Goal: Information Seeking & Learning: Learn about a topic

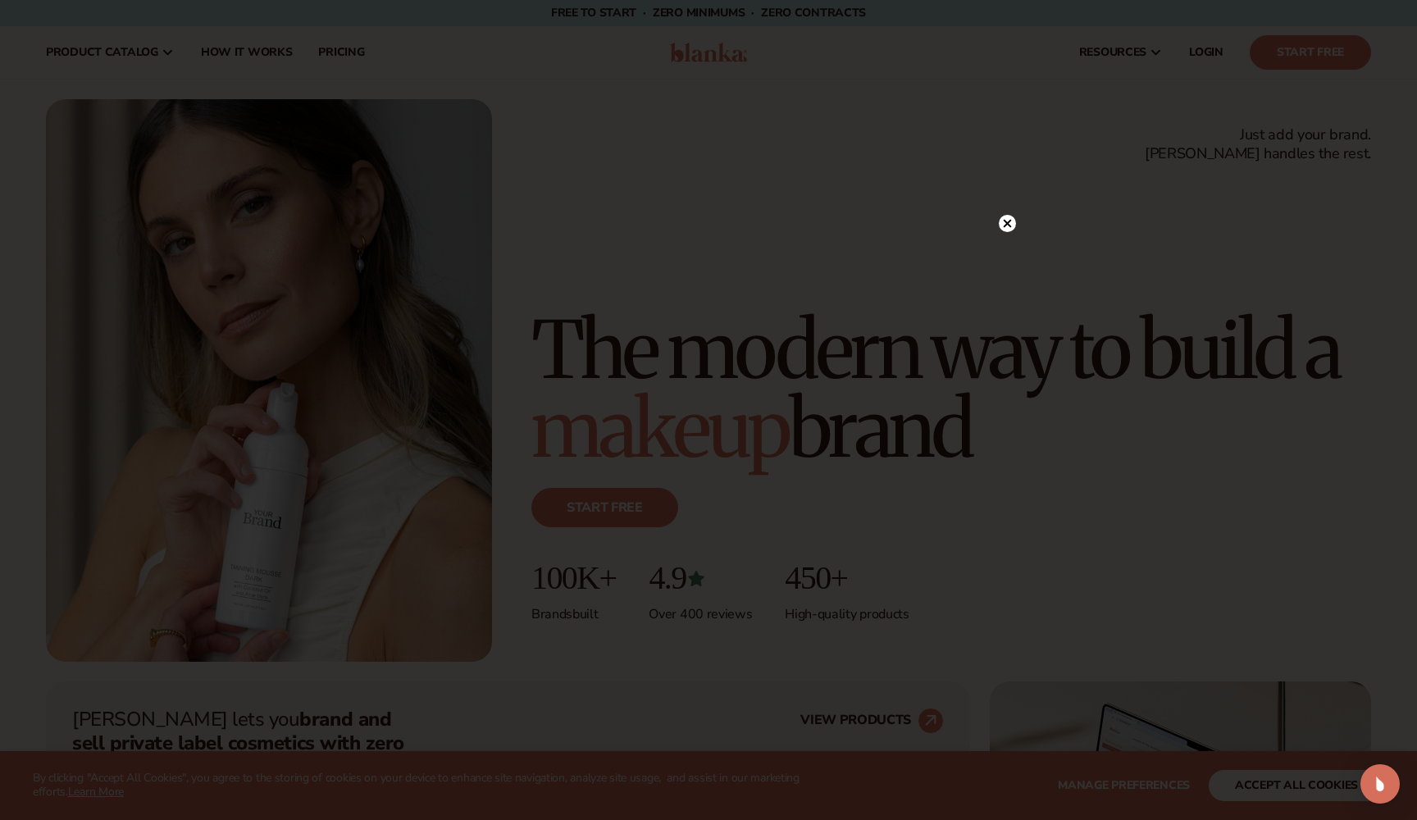
click at [1009, 221] on icon at bounding box center [1008, 223] width 8 height 8
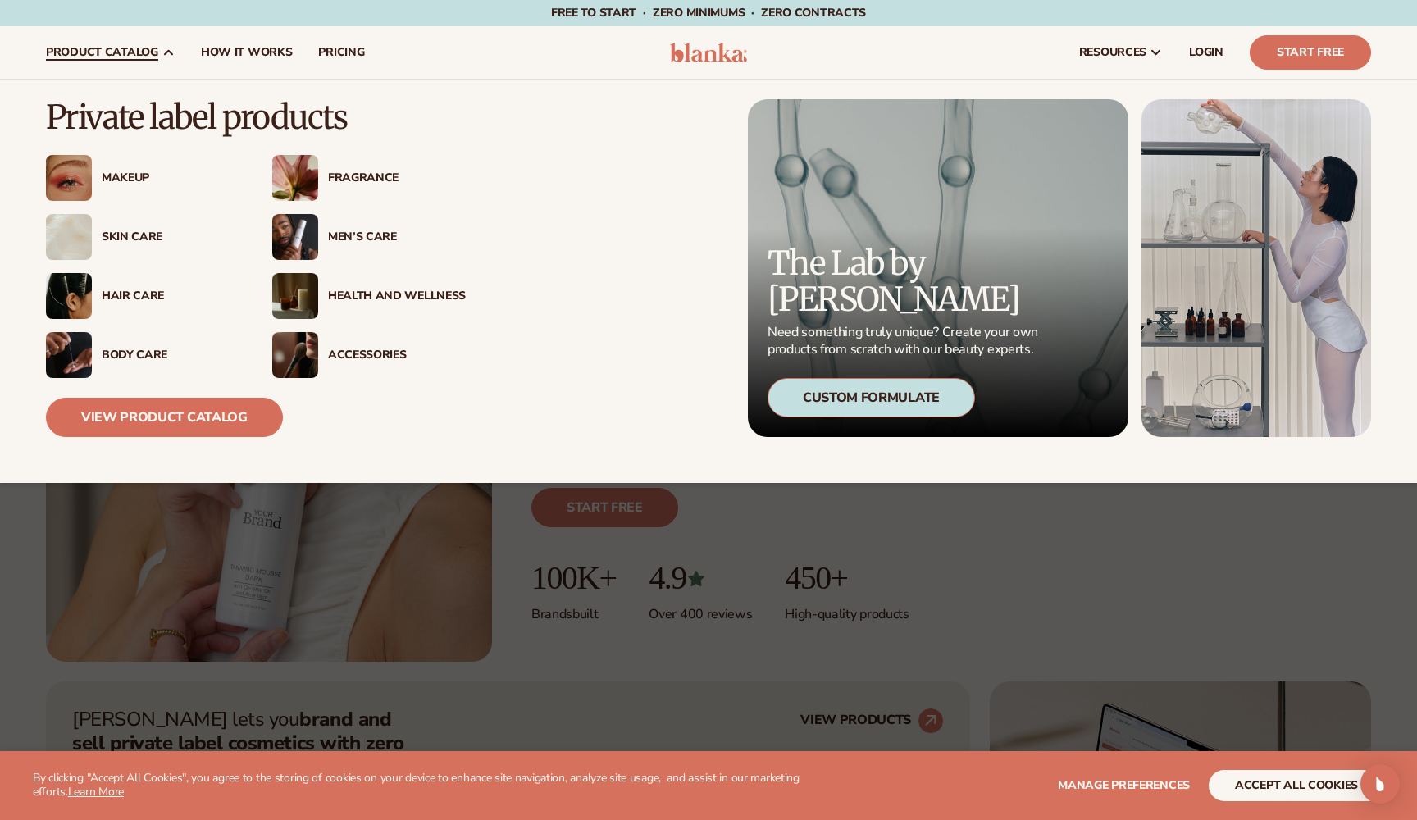
click at [116, 290] on div "Hair Care" at bounding box center [171, 297] width 138 height 14
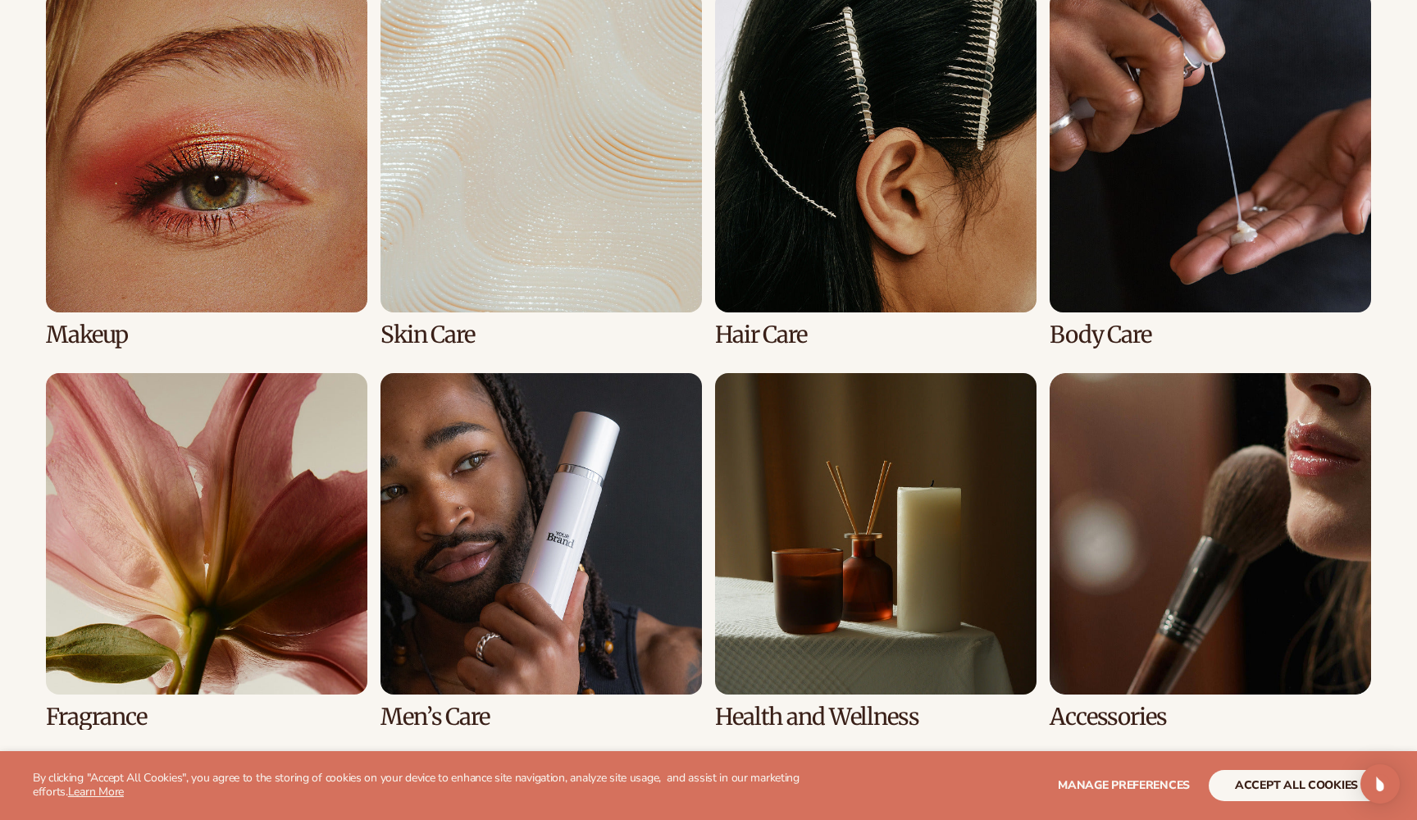
scroll to position [1340, 0]
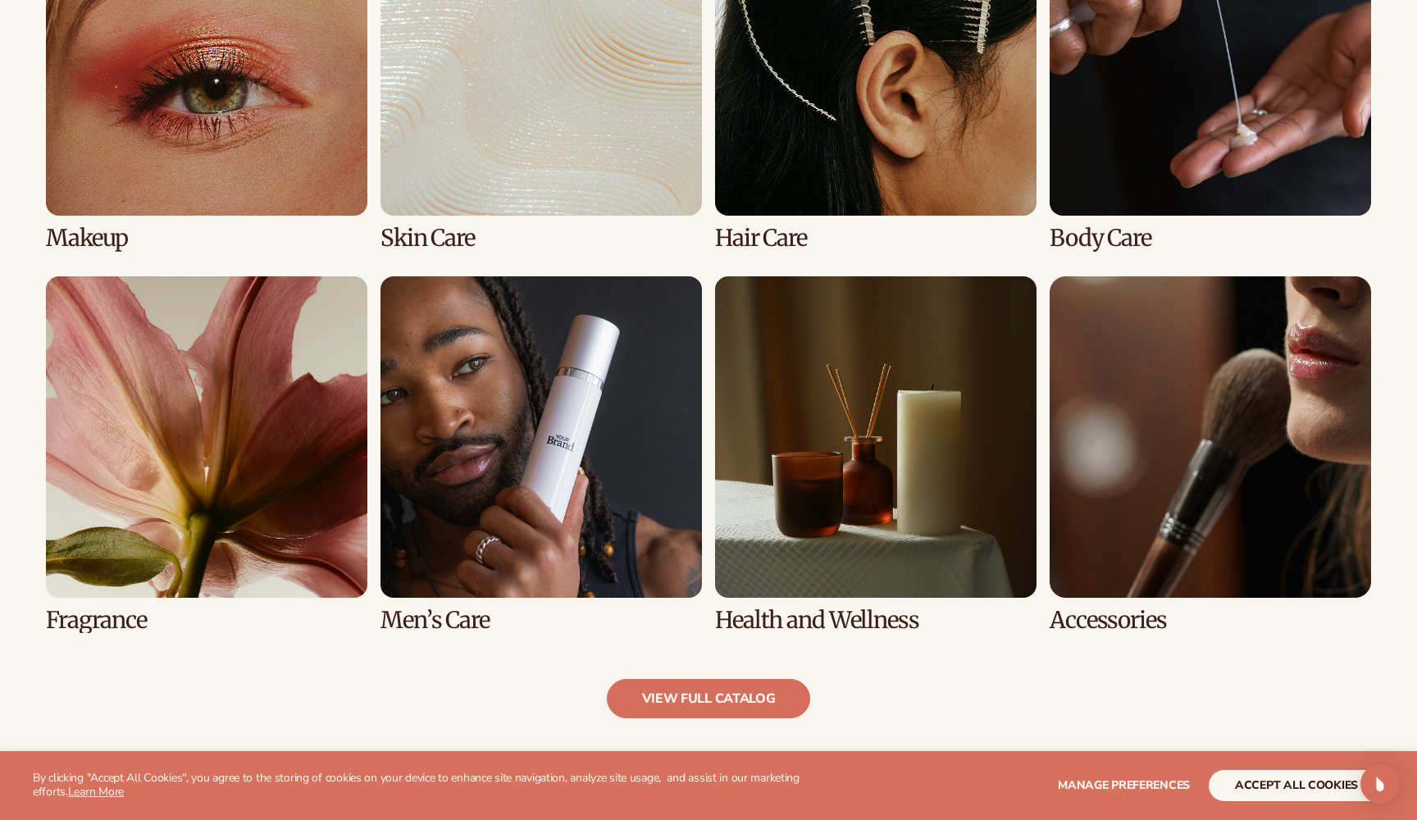
click at [862, 105] on link "3 / 8" at bounding box center [876, 72] width 322 height 357
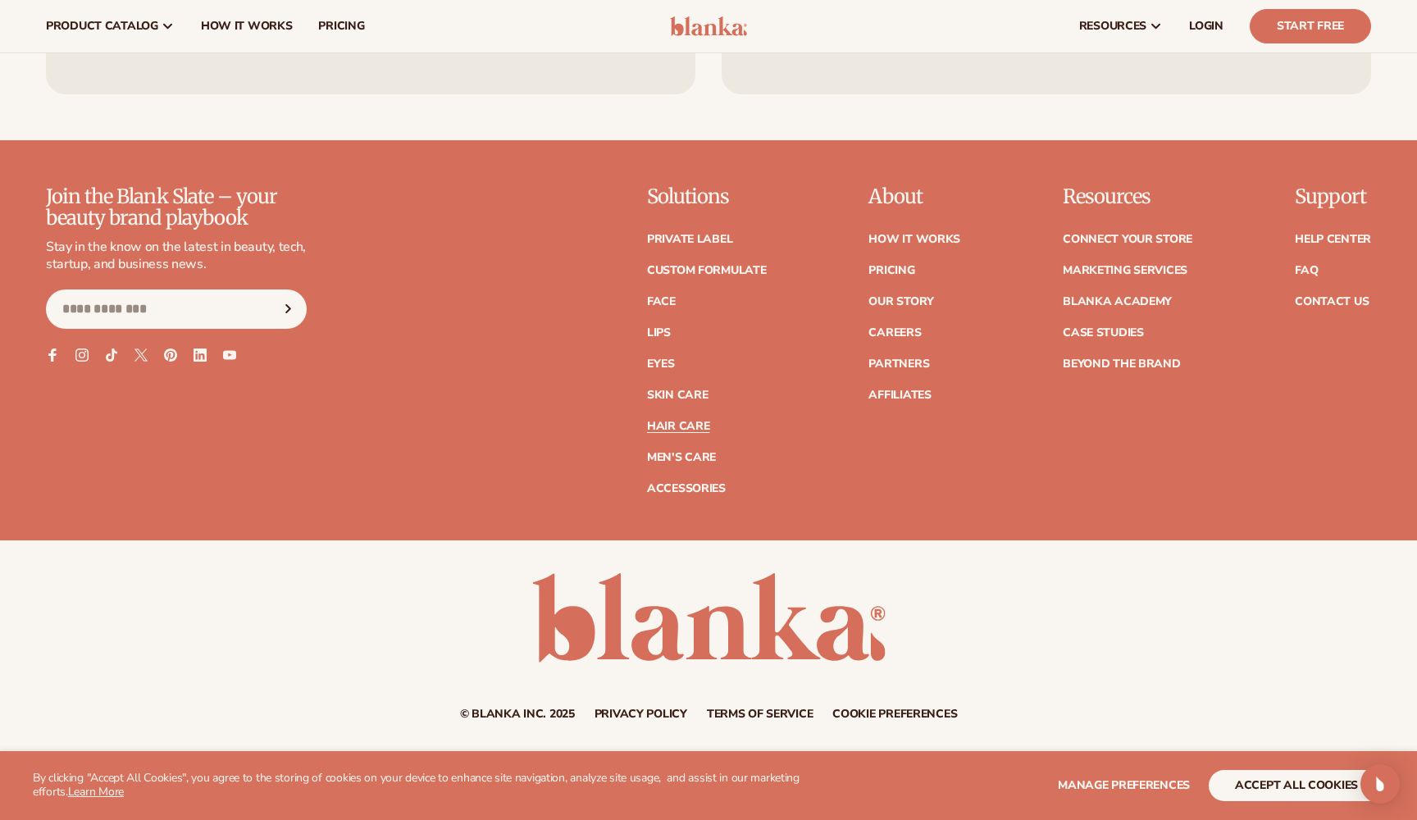
scroll to position [3325, 0]
click at [673, 488] on link "Accessories" at bounding box center [686, 489] width 79 height 11
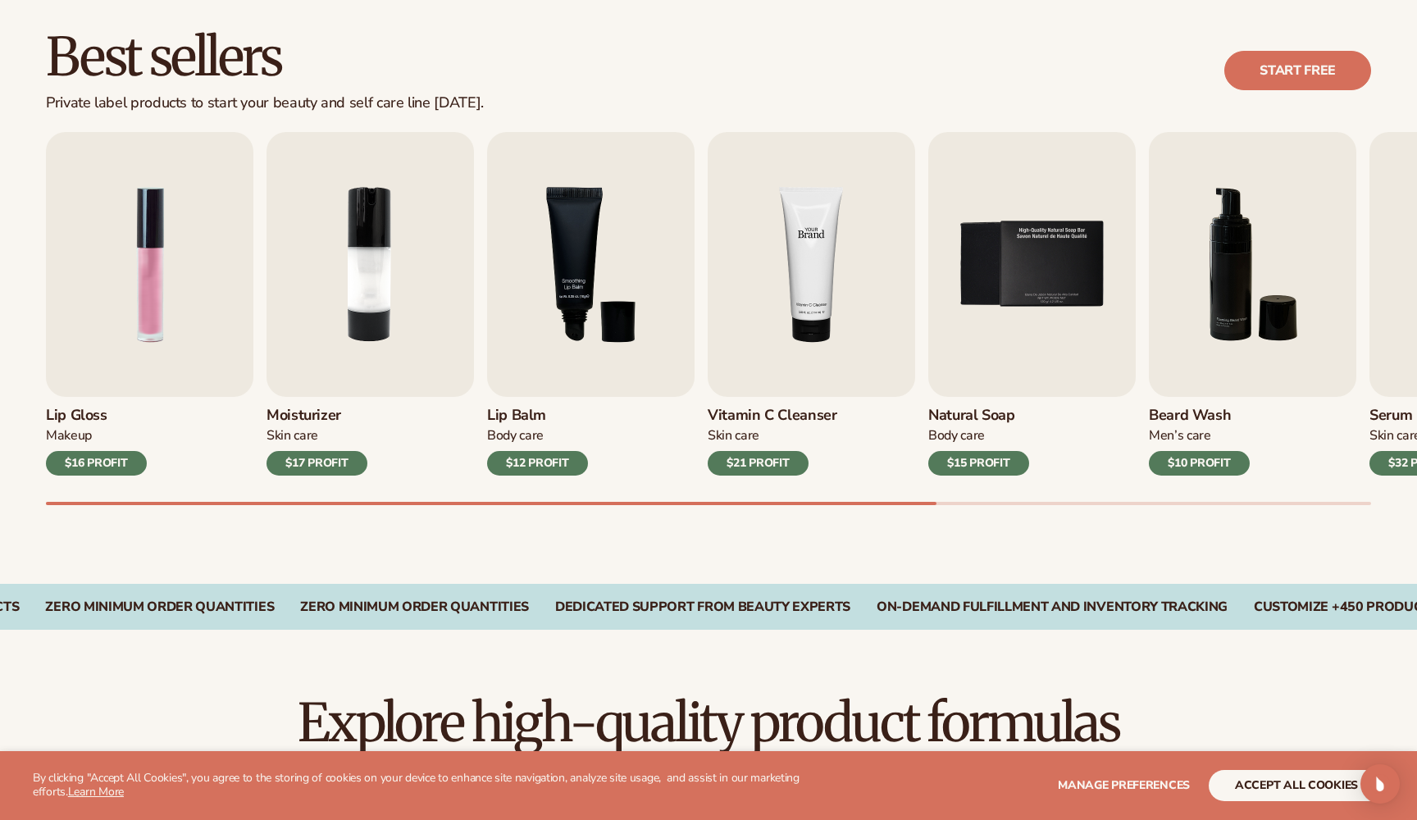
scroll to position [503, 0]
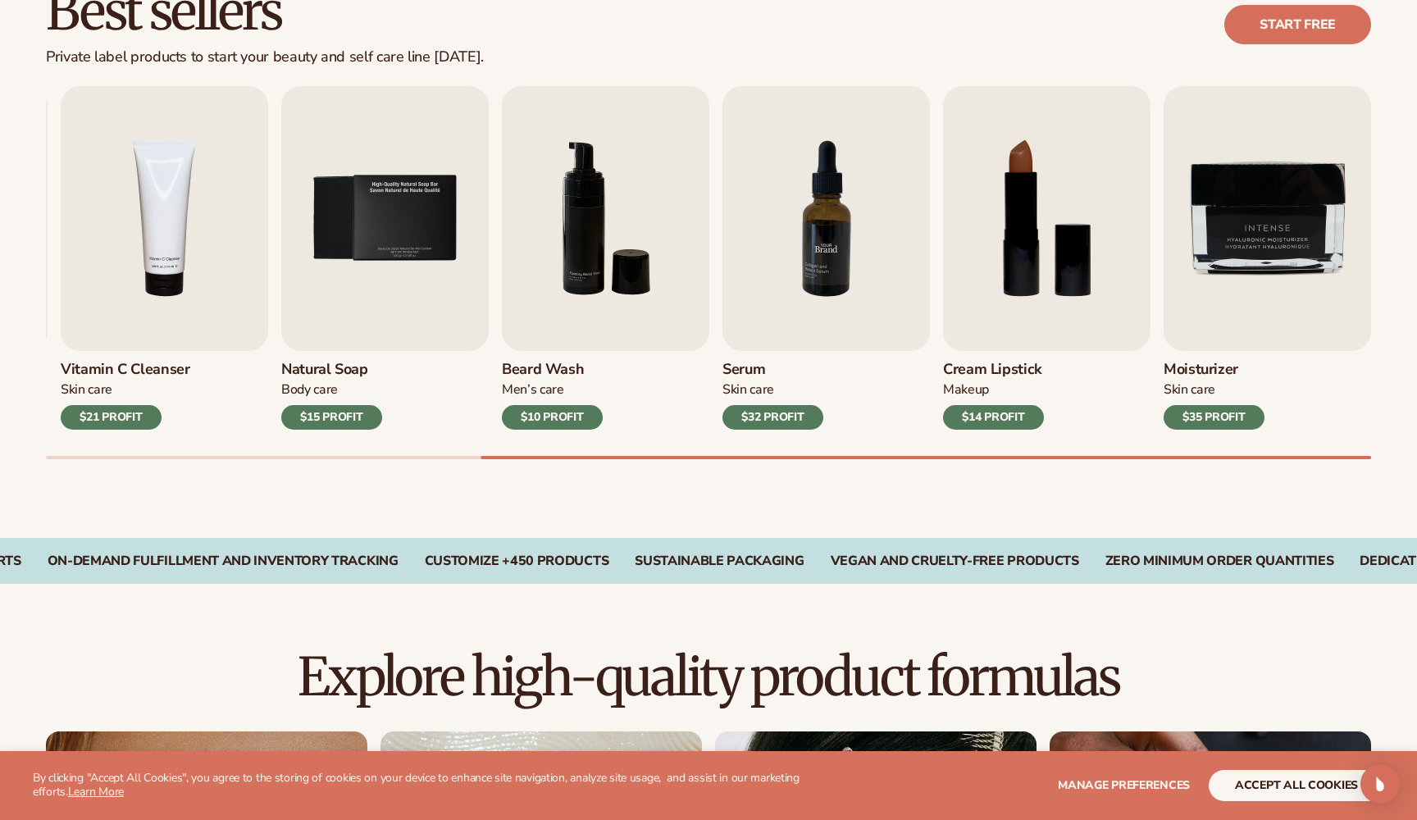
click at [799, 247] on img "7 / 9" at bounding box center [827, 218] width 208 height 265
click at [767, 413] on div "$32 PROFIT" at bounding box center [773, 417] width 101 height 25
click at [1259, 27] on link "Start free" at bounding box center [1298, 24] width 147 height 39
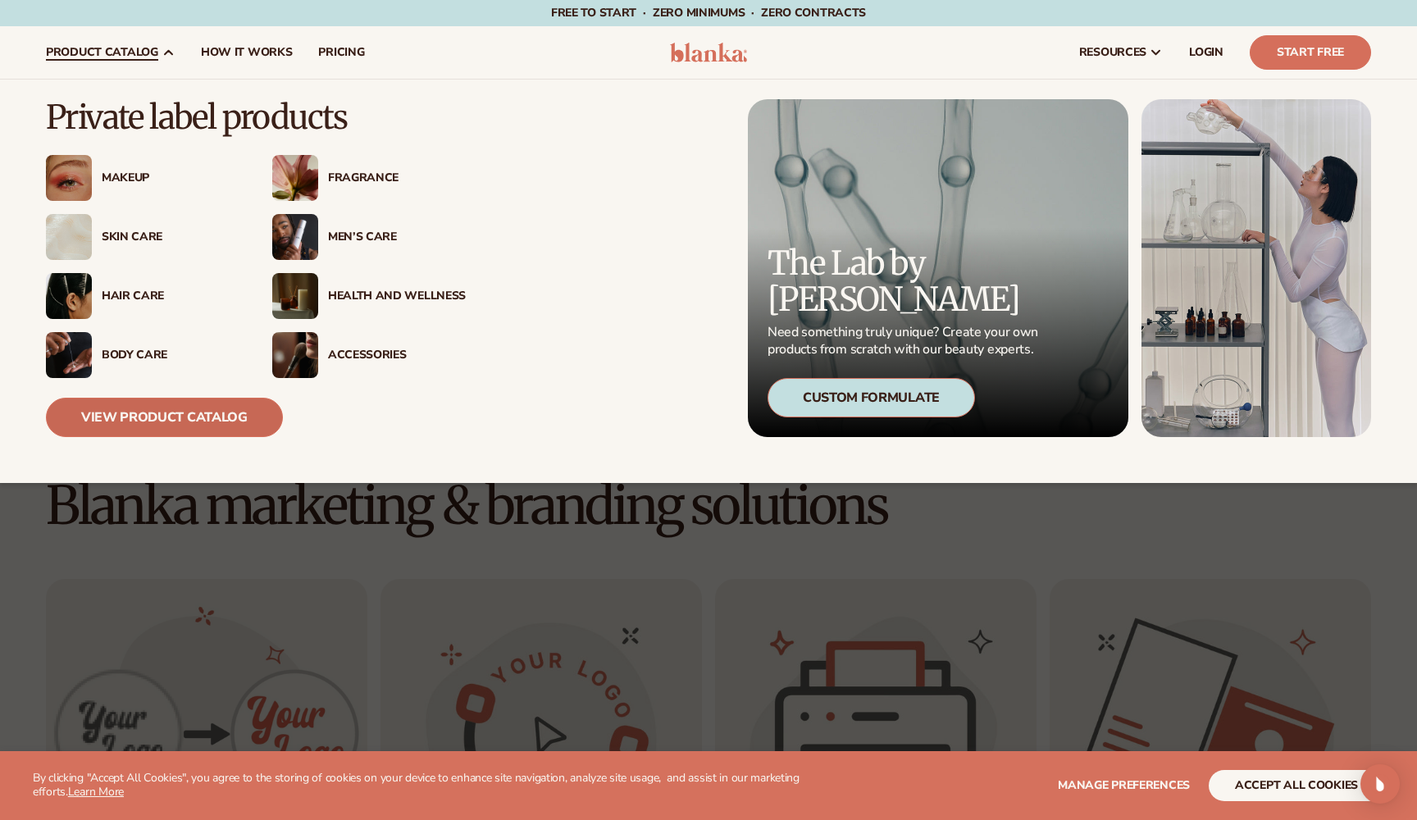
click at [144, 416] on link "View Product Catalog" at bounding box center [164, 417] width 237 height 39
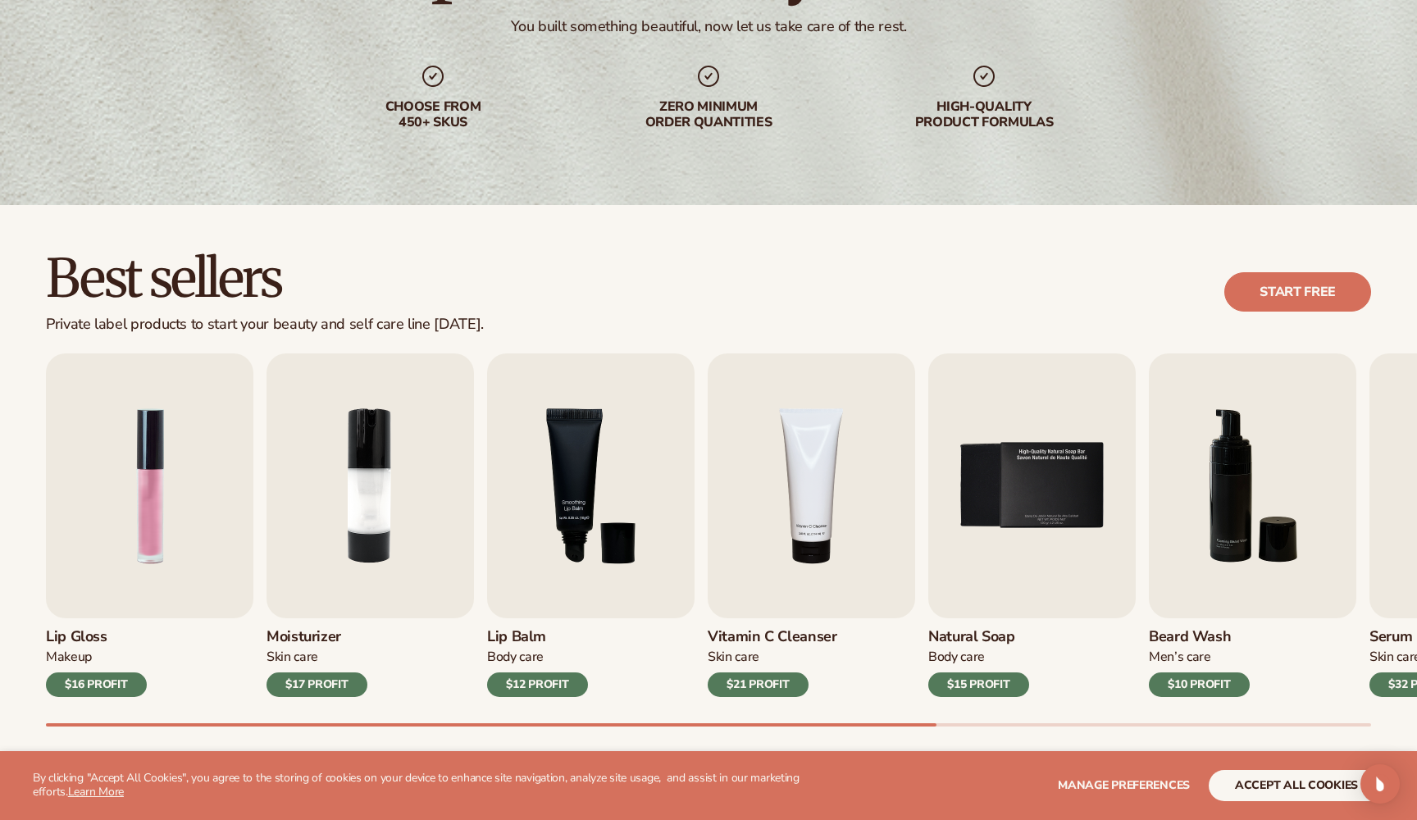
scroll to position [393, 0]
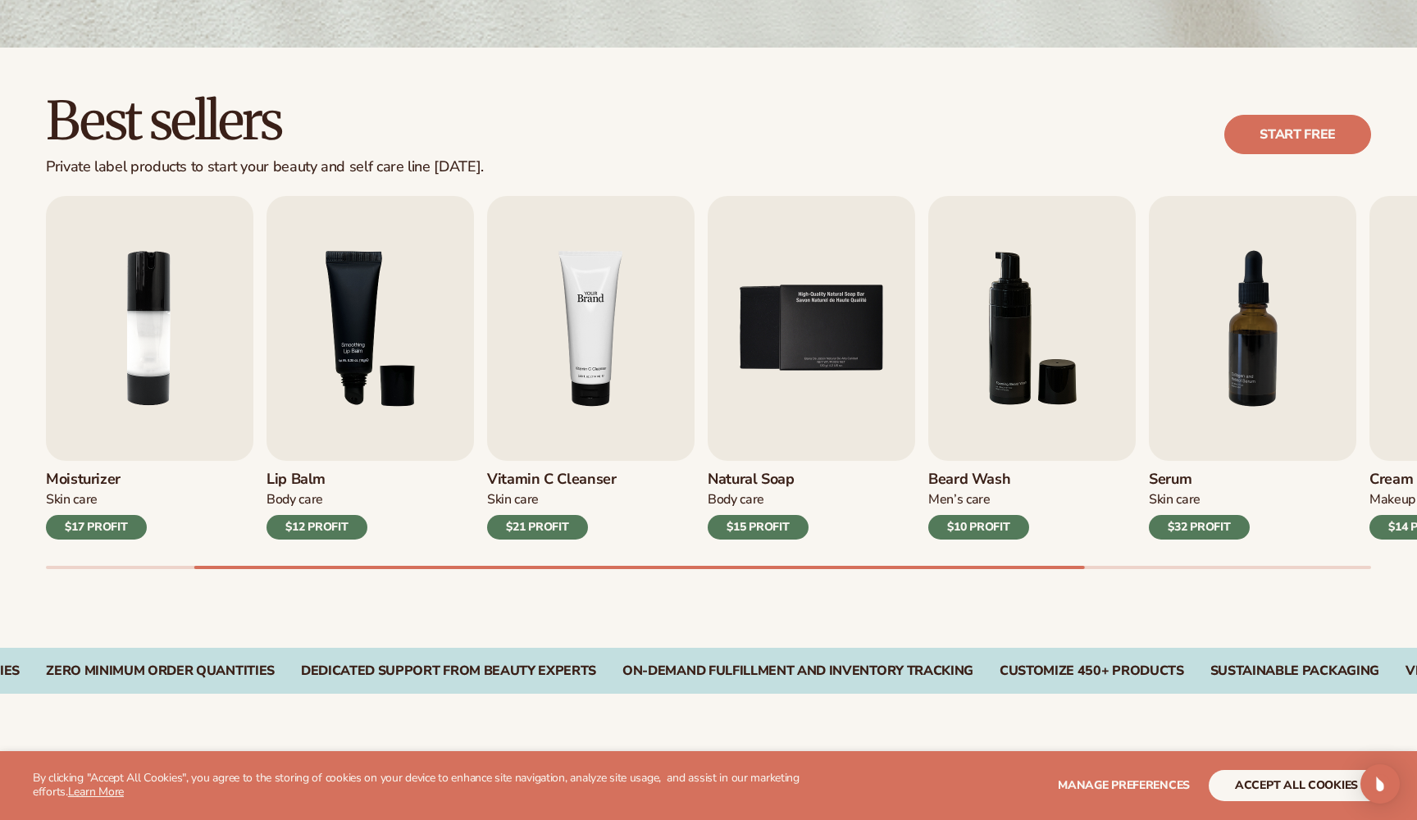
click at [612, 385] on img "4 / 9" at bounding box center [591, 328] width 208 height 265
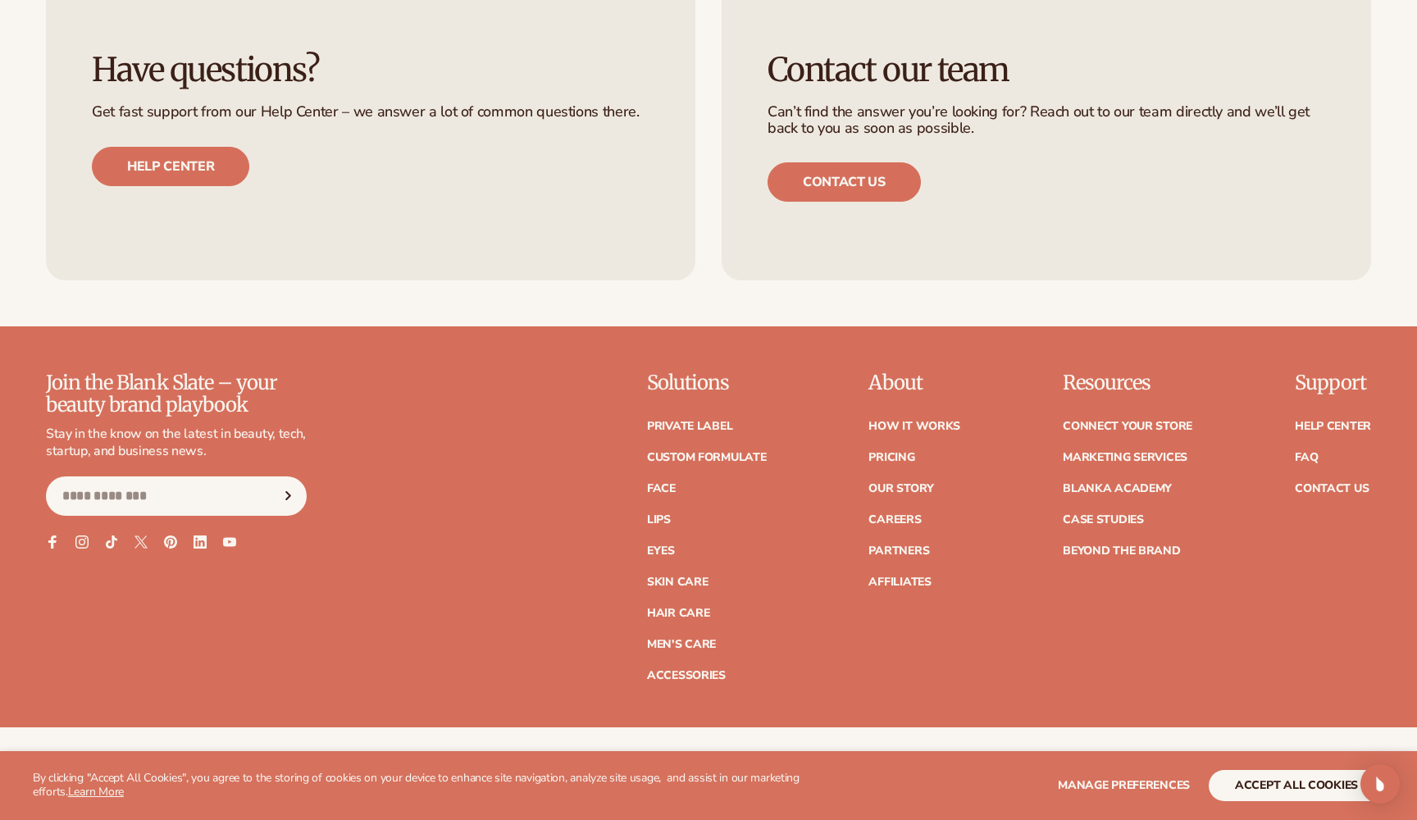
scroll to position [2848, 0]
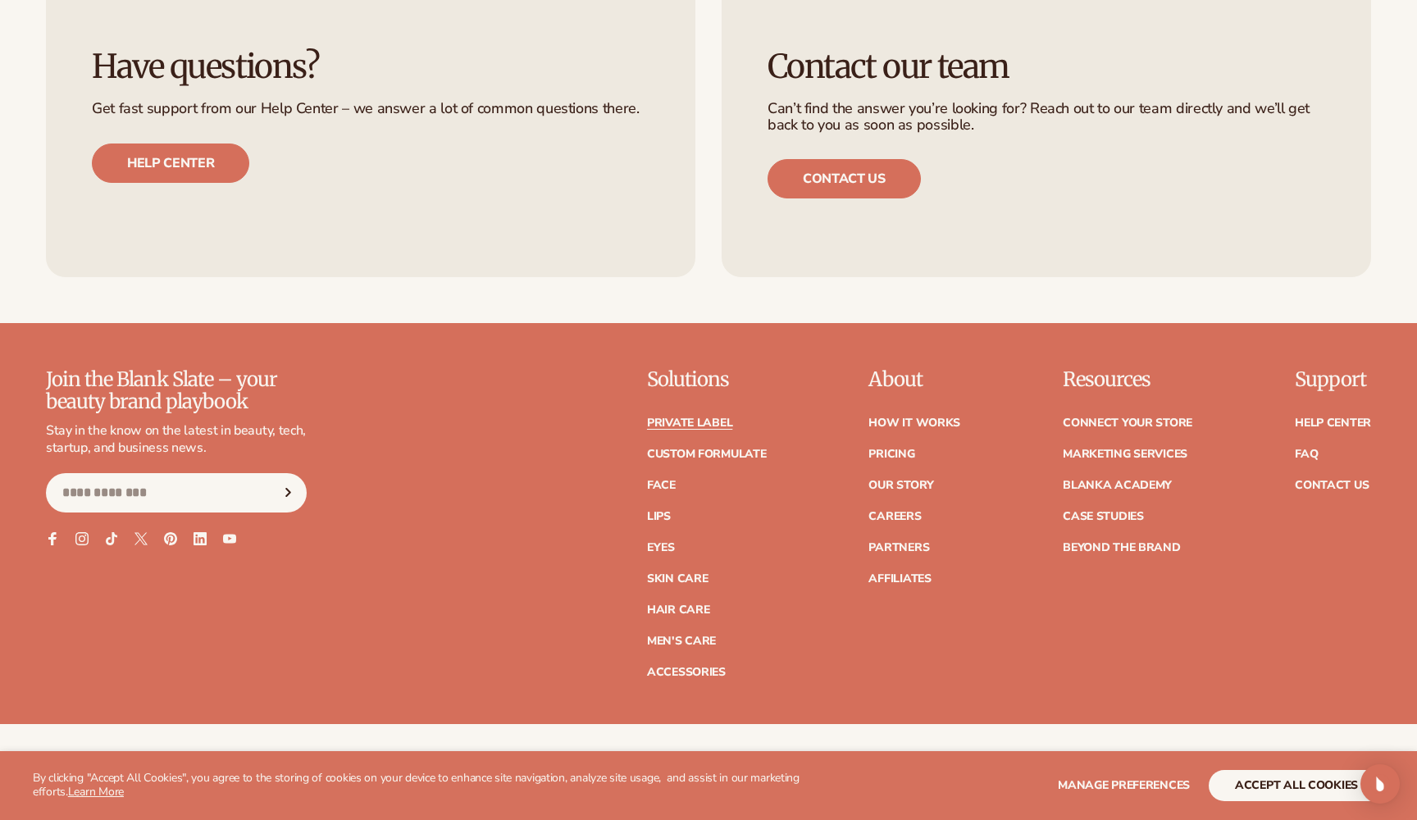
click at [709, 418] on link "Private label" at bounding box center [689, 423] width 85 height 11
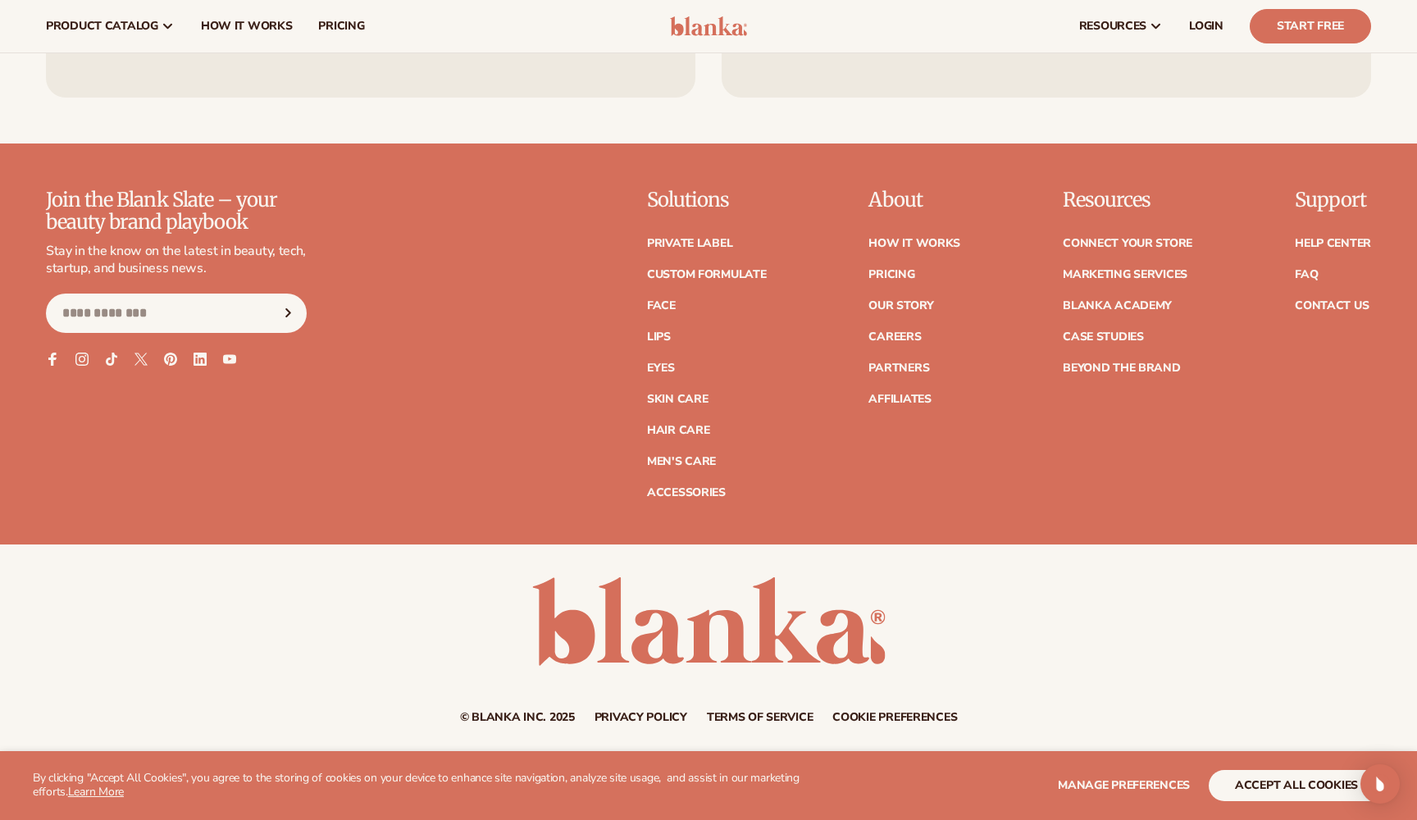
scroll to position [3027, 0]
click at [1140, 239] on link "Connect your store" at bounding box center [1128, 244] width 130 height 11
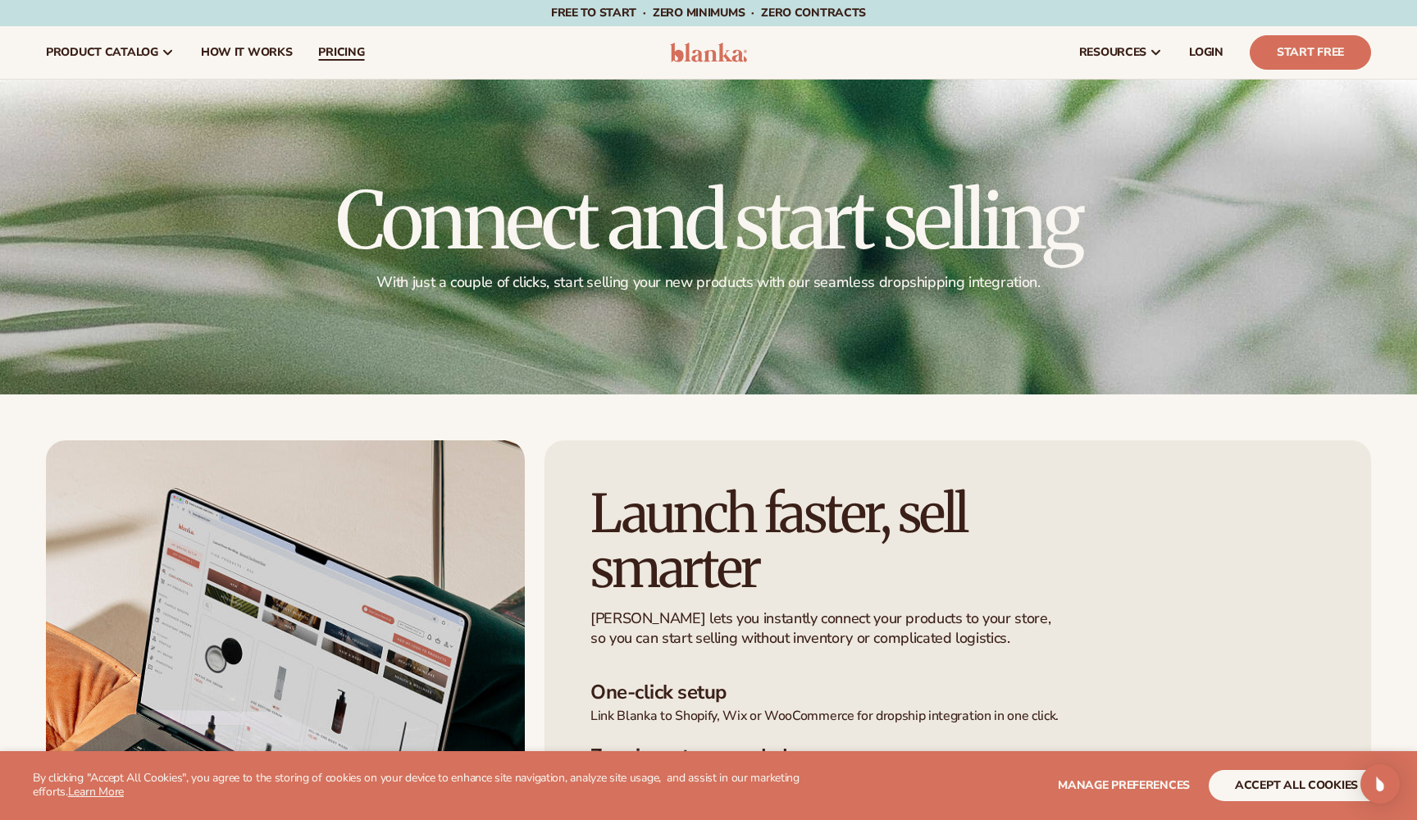
click at [343, 58] on span "pricing" at bounding box center [341, 52] width 46 height 13
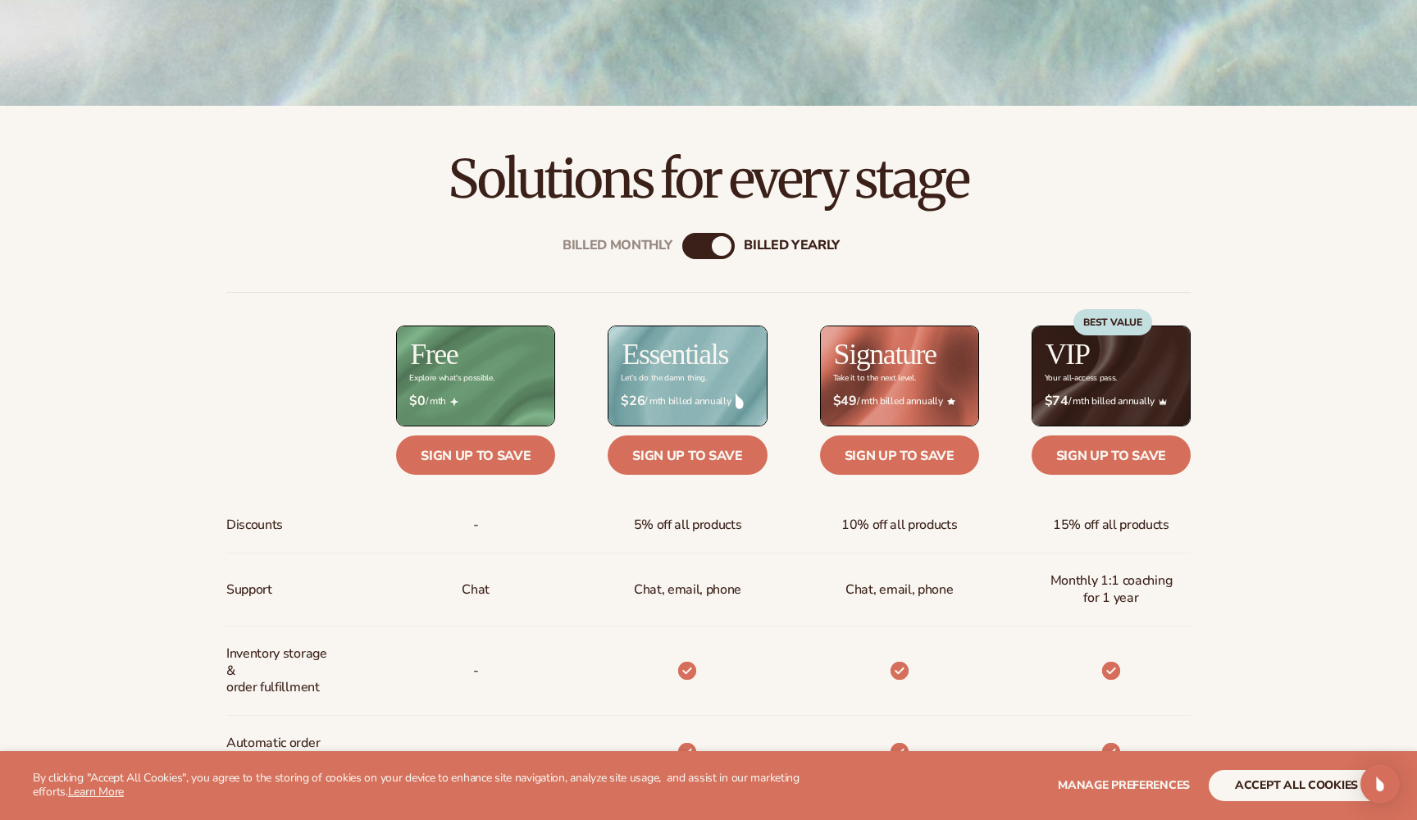
scroll to position [517, 0]
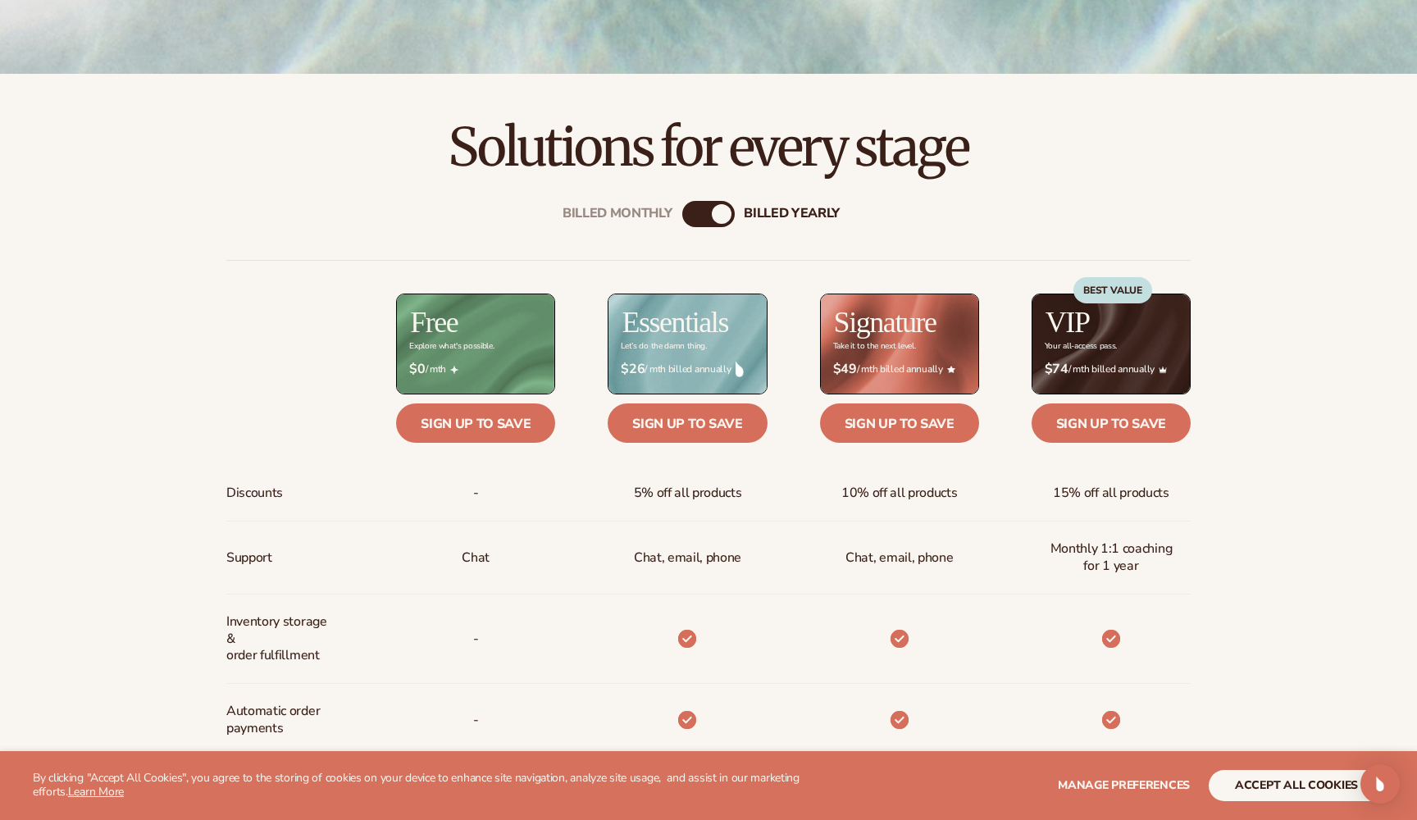
click at [694, 218] on div "Billed Monthly" at bounding box center [692, 214] width 20 height 20
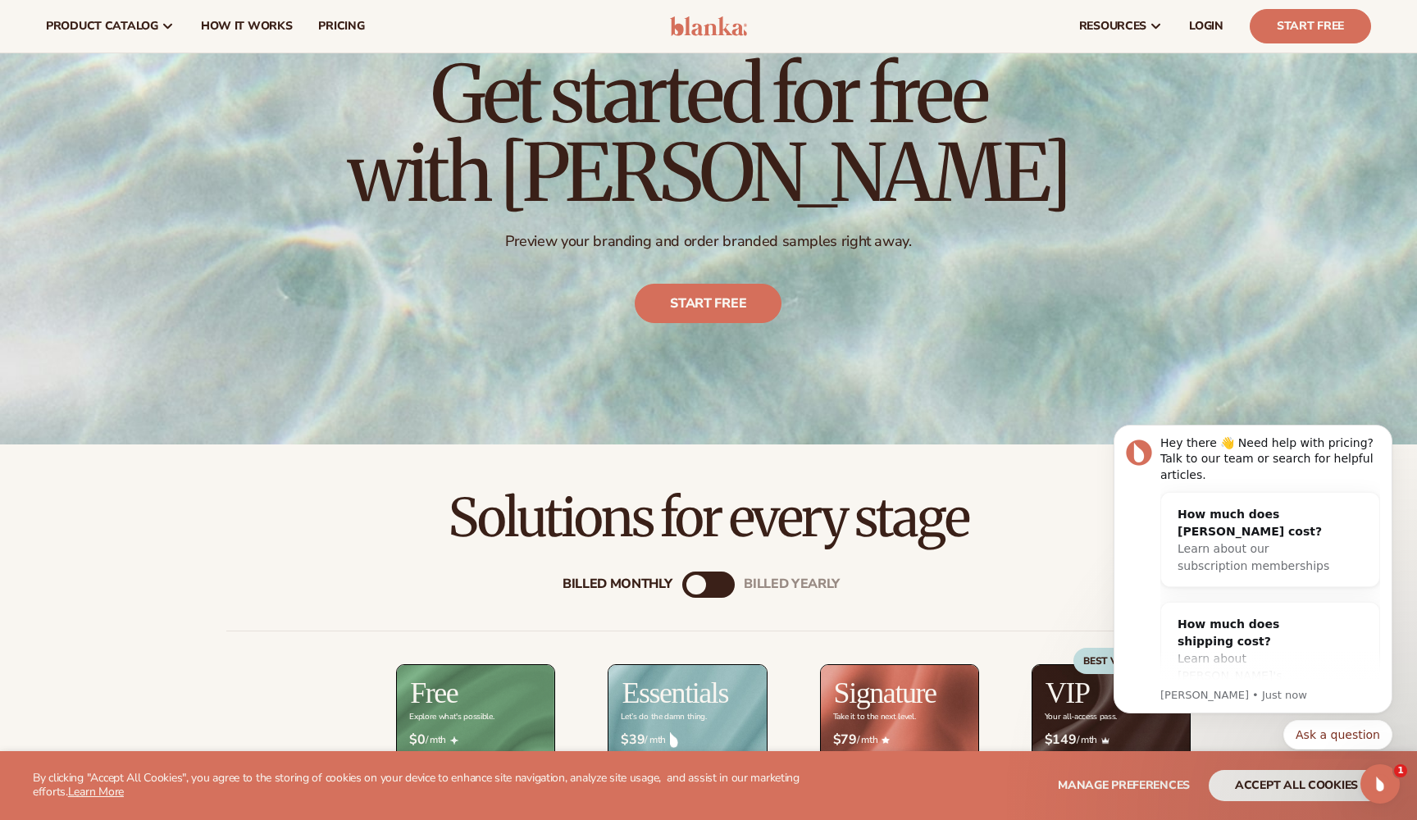
scroll to position [10, 0]
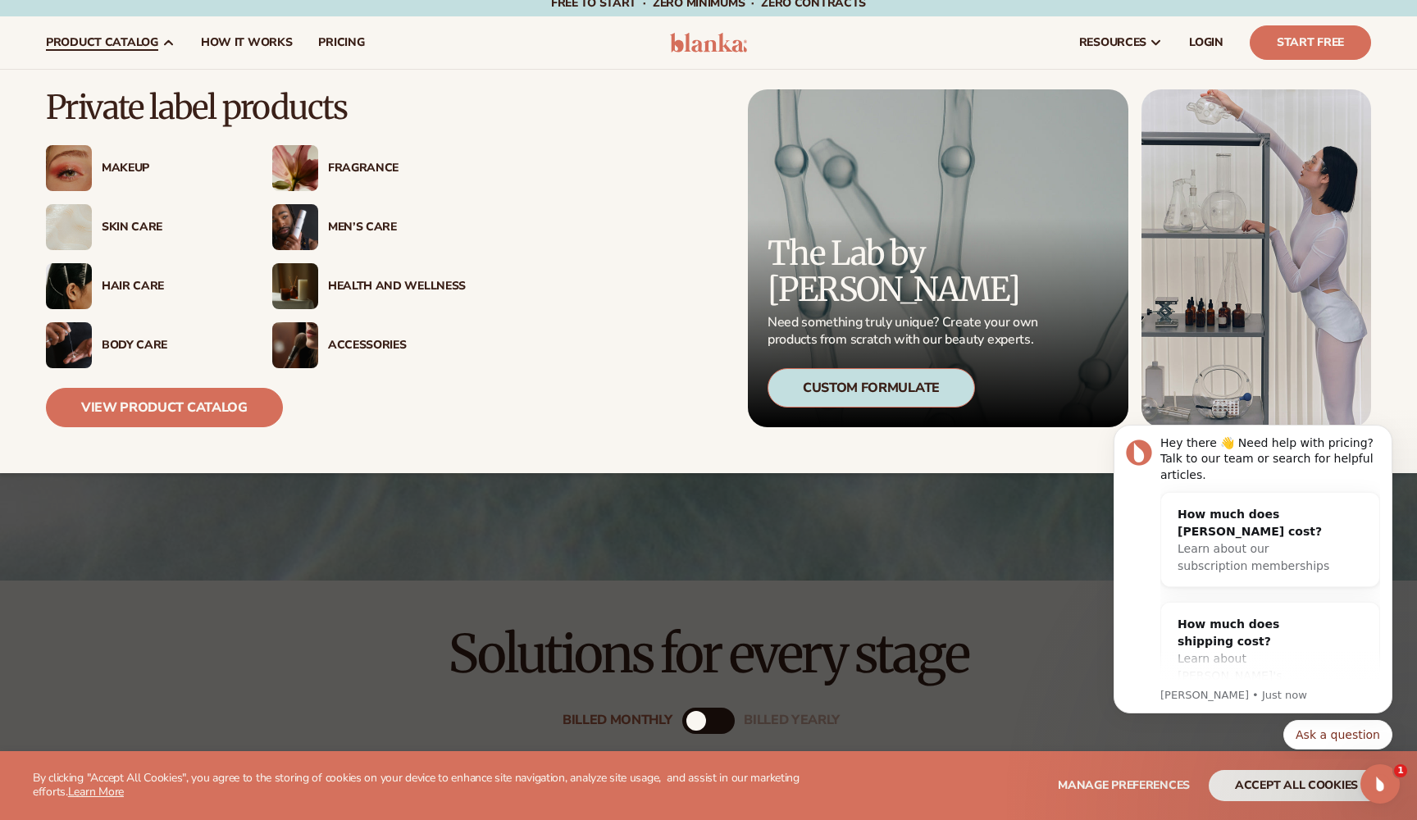
click at [347, 175] on div "Fragrance" at bounding box center [397, 169] width 138 height 14
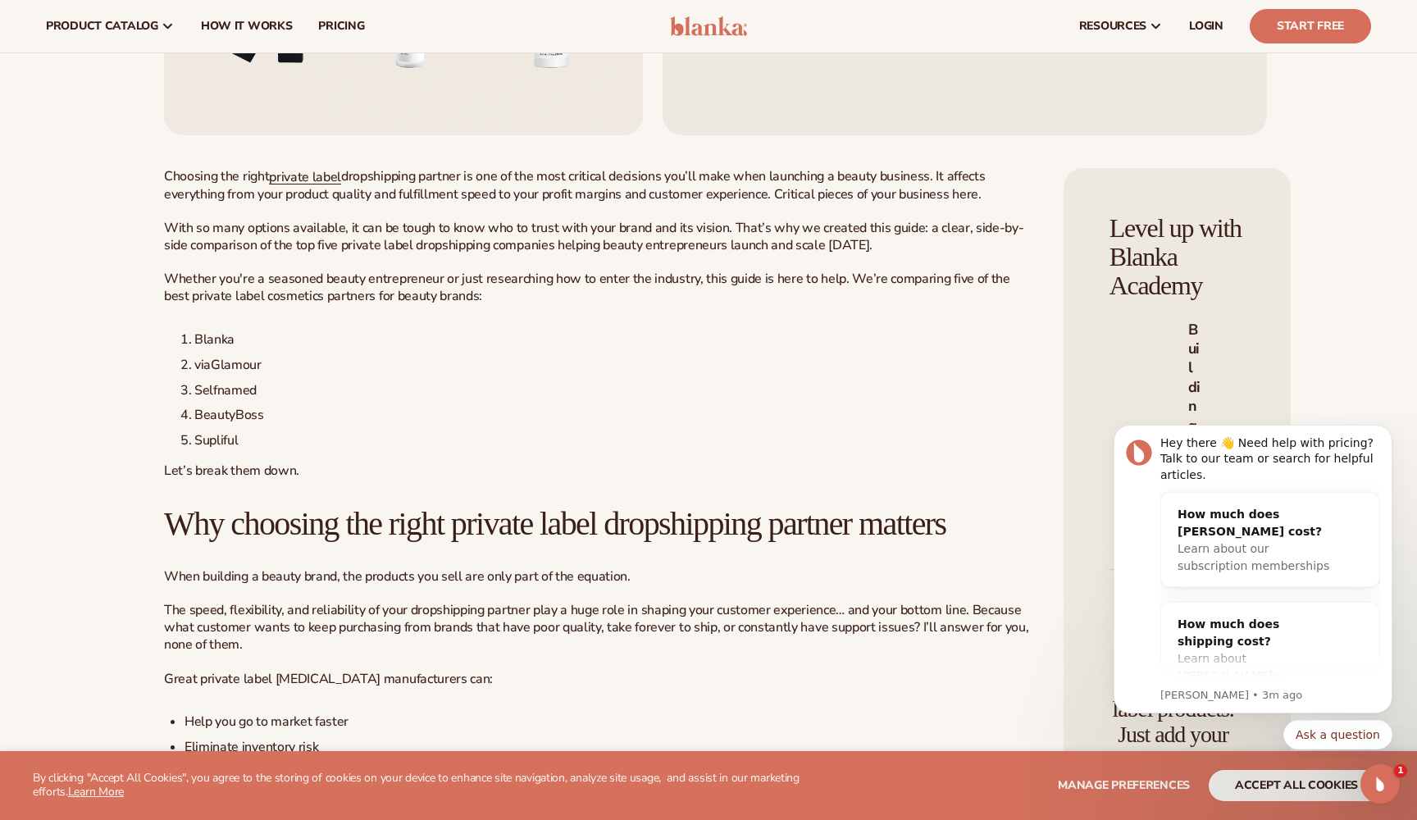
scroll to position [437, 0]
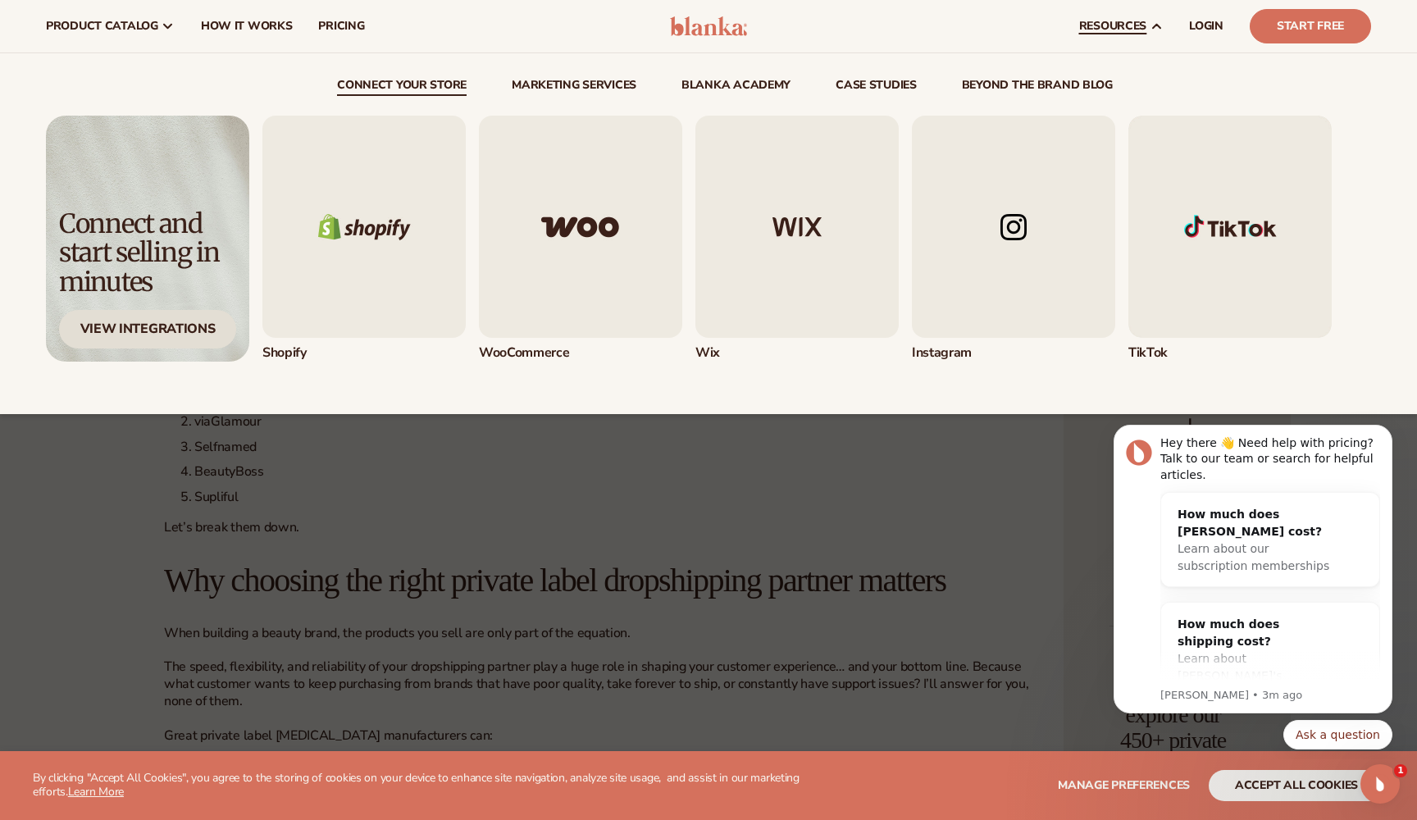
click at [185, 318] on div "View Integrations" at bounding box center [147, 329] width 177 height 39
